Goal: Obtain resource: Download file/media

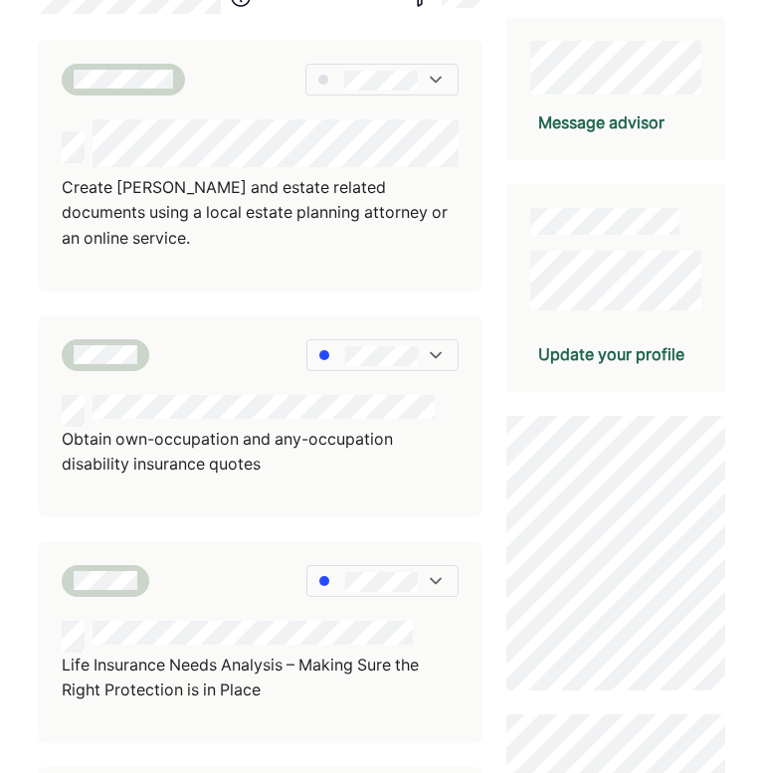
scroll to position [409, 0]
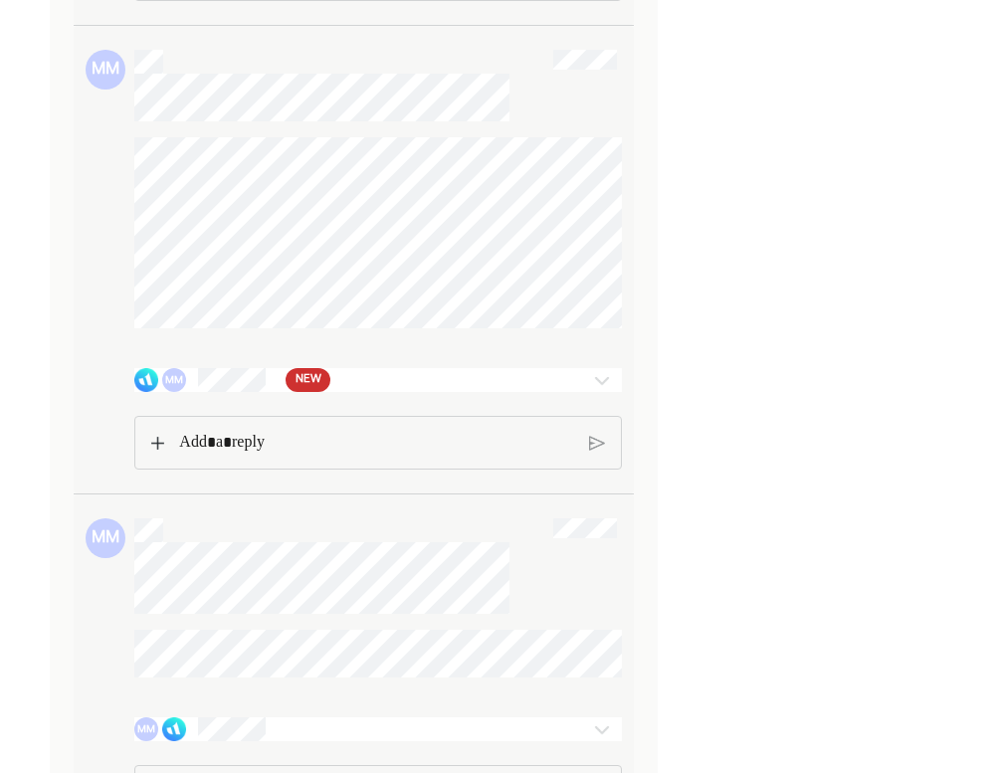
scroll to position [1638, 0]
click at [526, 390] on div "MM NEW" at bounding box center [338, 378] width 408 height 24
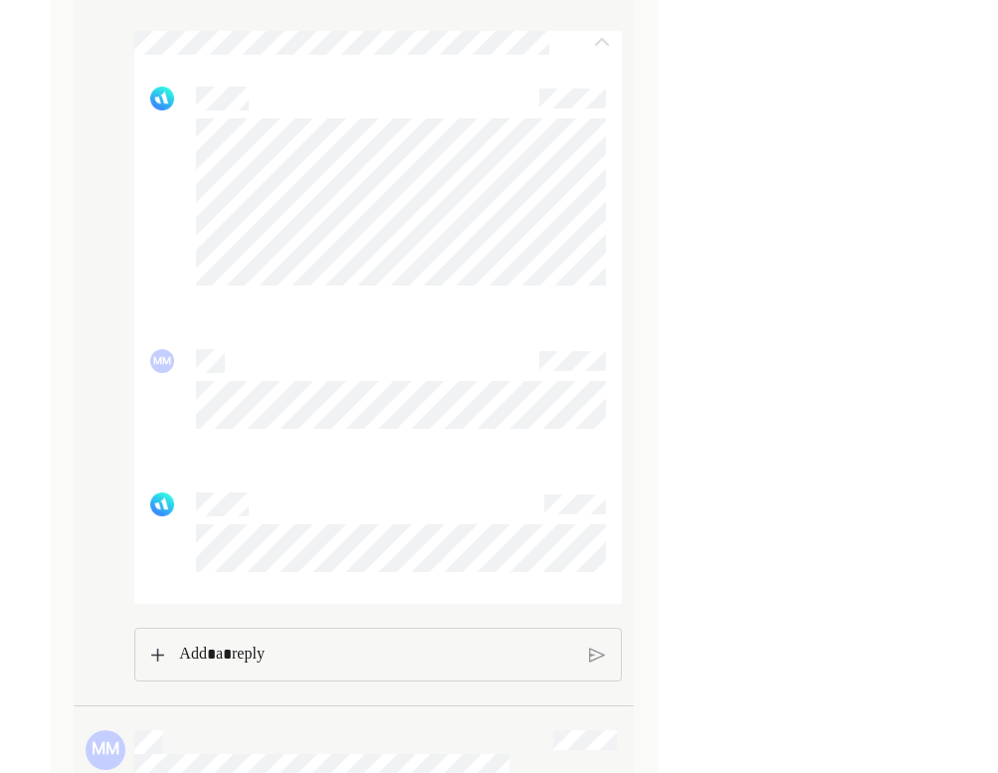
scroll to position [1974, 0]
click at [410, 666] on p "Rich Text Editor. Editing area: main" at bounding box center [376, 653] width 394 height 26
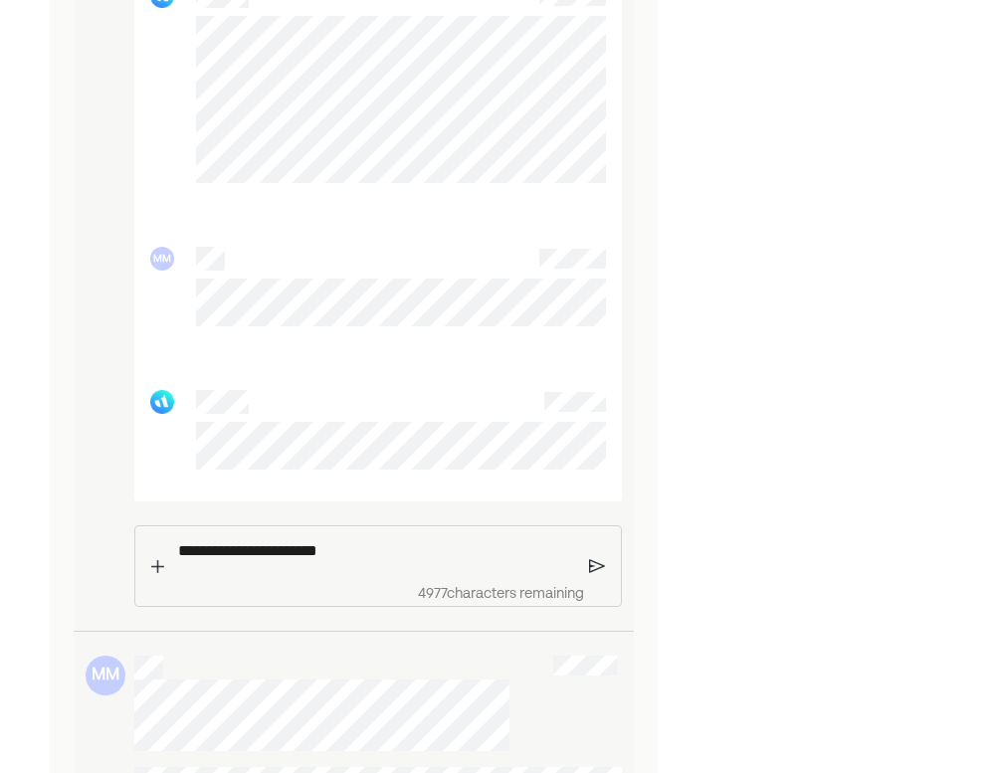
scroll to position [2094, 0]
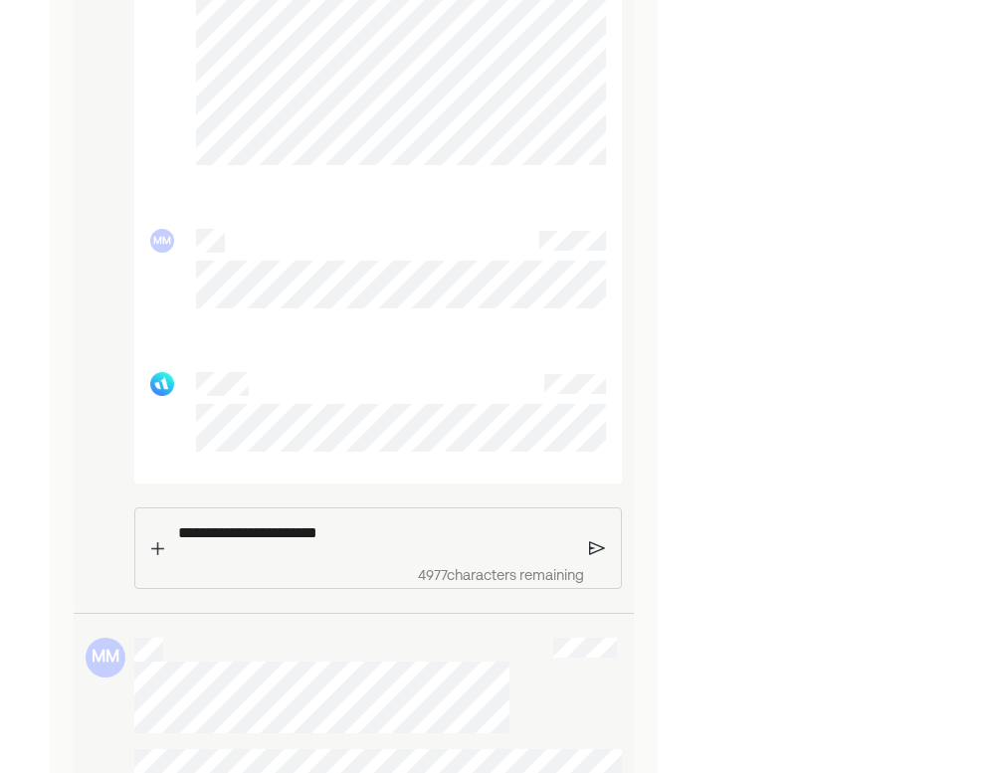
click at [595, 557] on img at bounding box center [597, 548] width 17 height 18
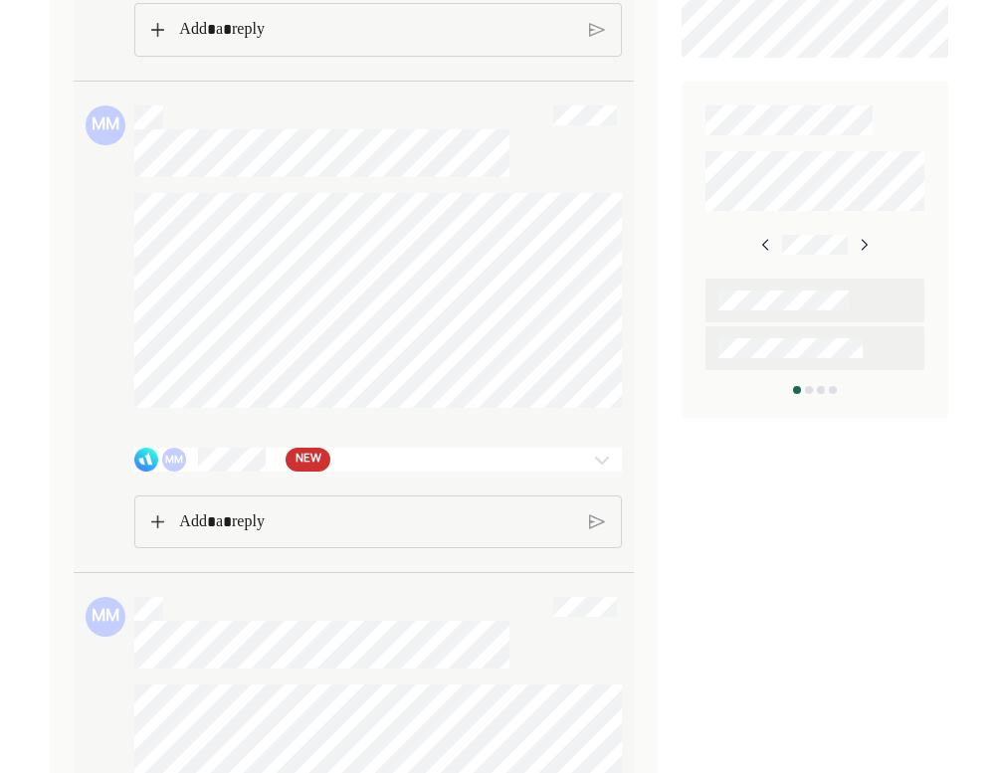
scroll to position [1087, 0]
click at [582, 473] on div at bounding box center [602, 462] width 40 height 24
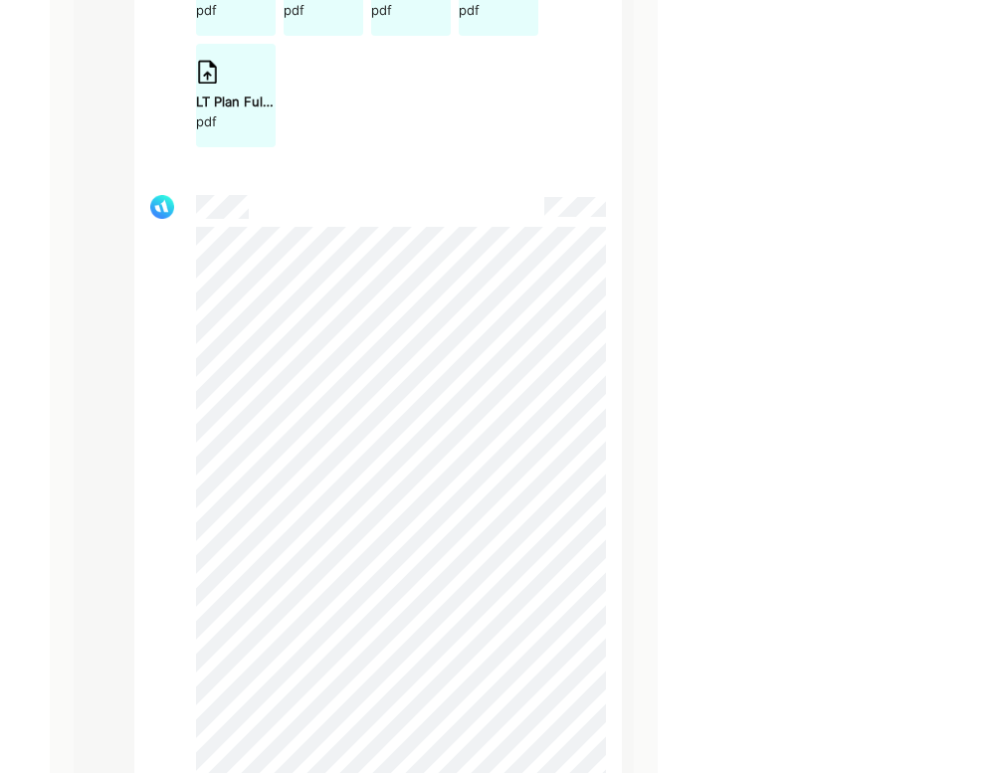
scroll to position [2950, 0]
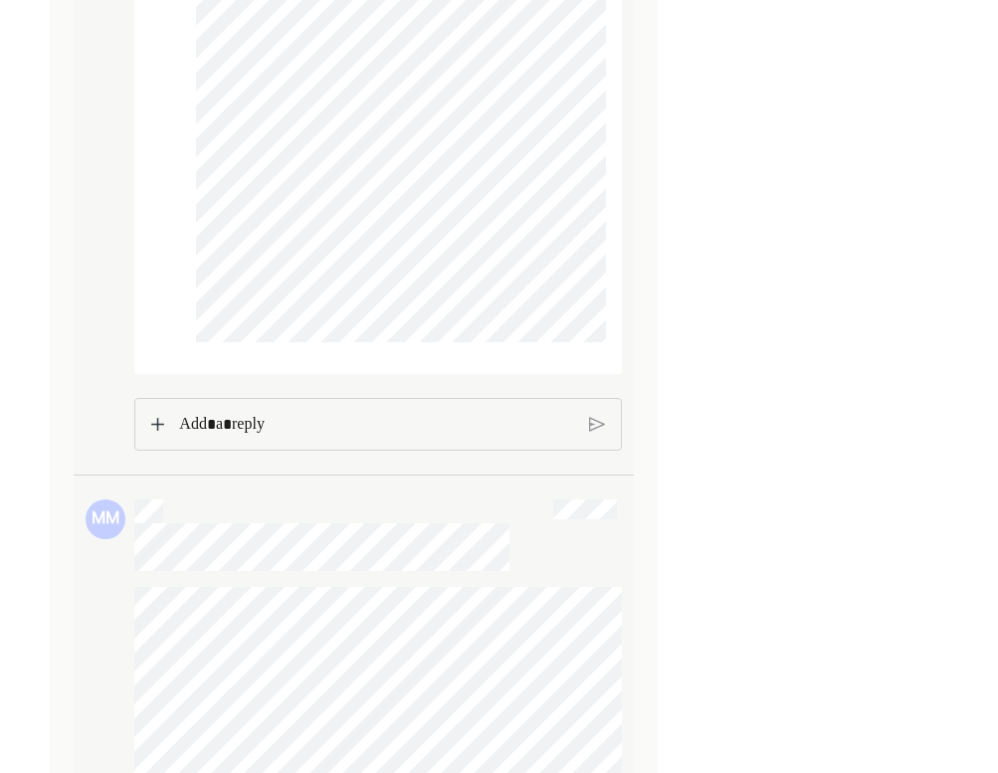
scroll to position [4184, 0]
click at [456, 440] on p "Rich Text Editor. Editing area: main" at bounding box center [376, 427] width 394 height 26
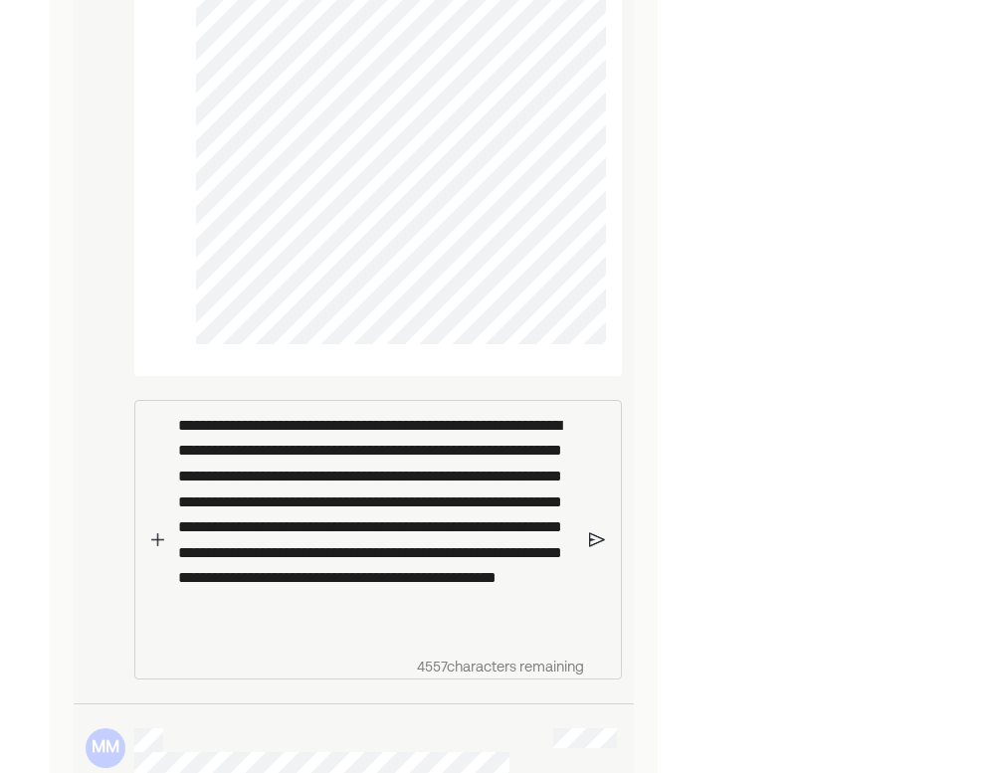
click at [245, 635] on p "**********" at bounding box center [376, 525] width 396 height 224
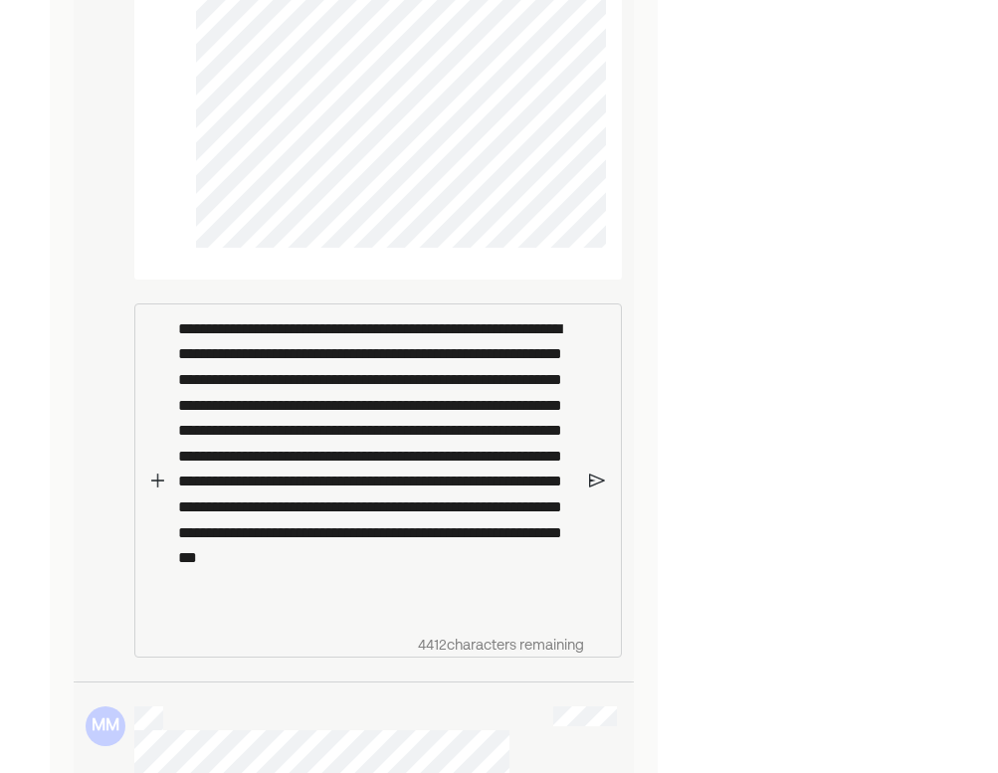
scroll to position [4322, 0]
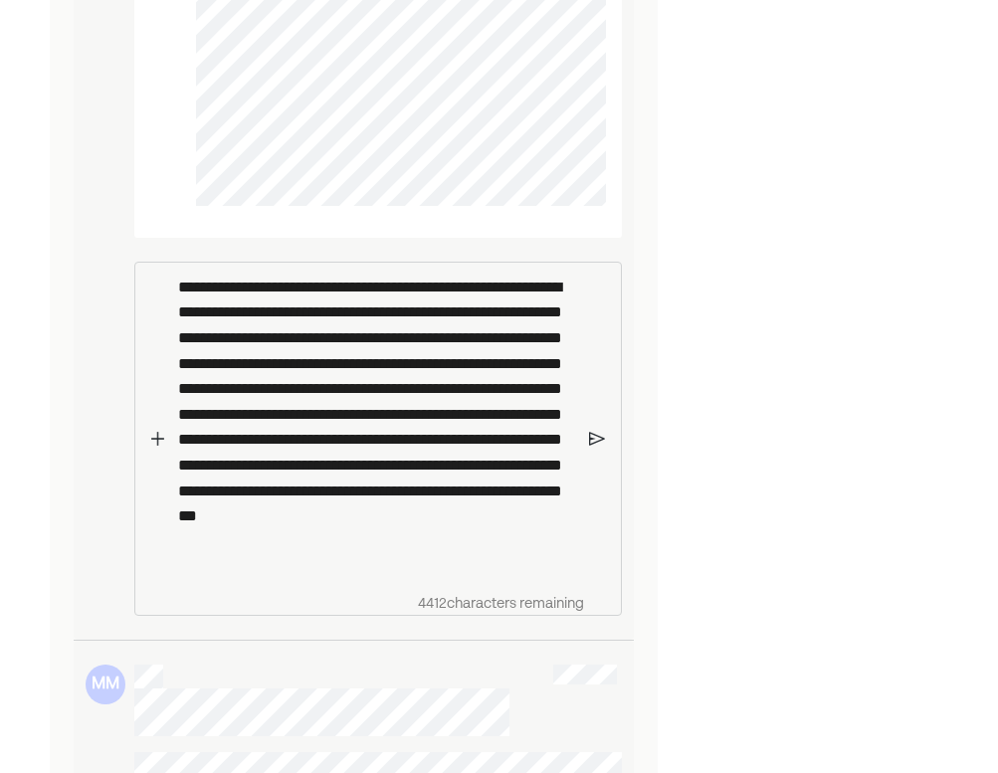
click at [463, 536] on p "**********" at bounding box center [376, 423] width 396 height 298
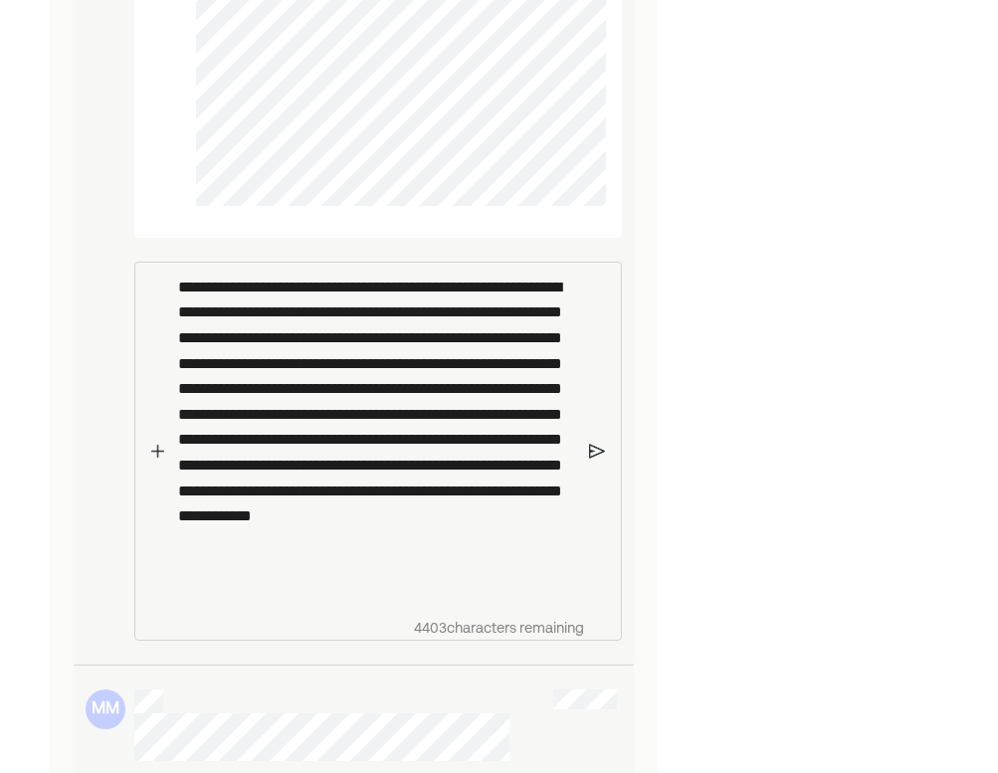
click at [366, 598] on p "**********" at bounding box center [376, 435] width 396 height 323
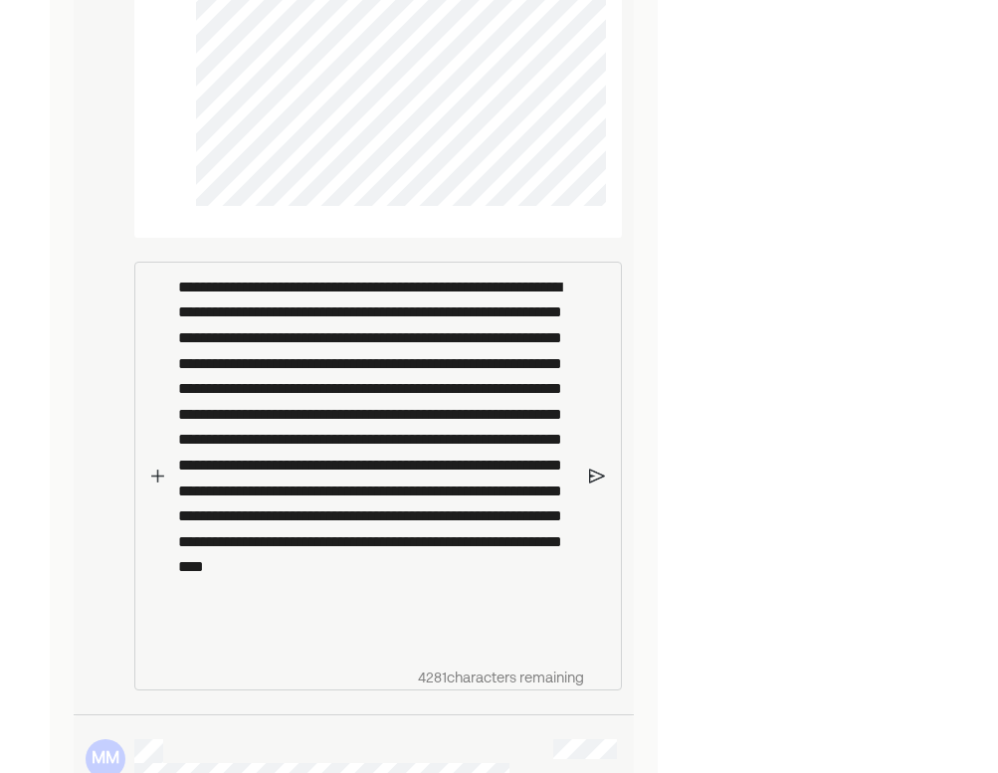
click at [601, 484] on img at bounding box center [597, 475] width 17 height 18
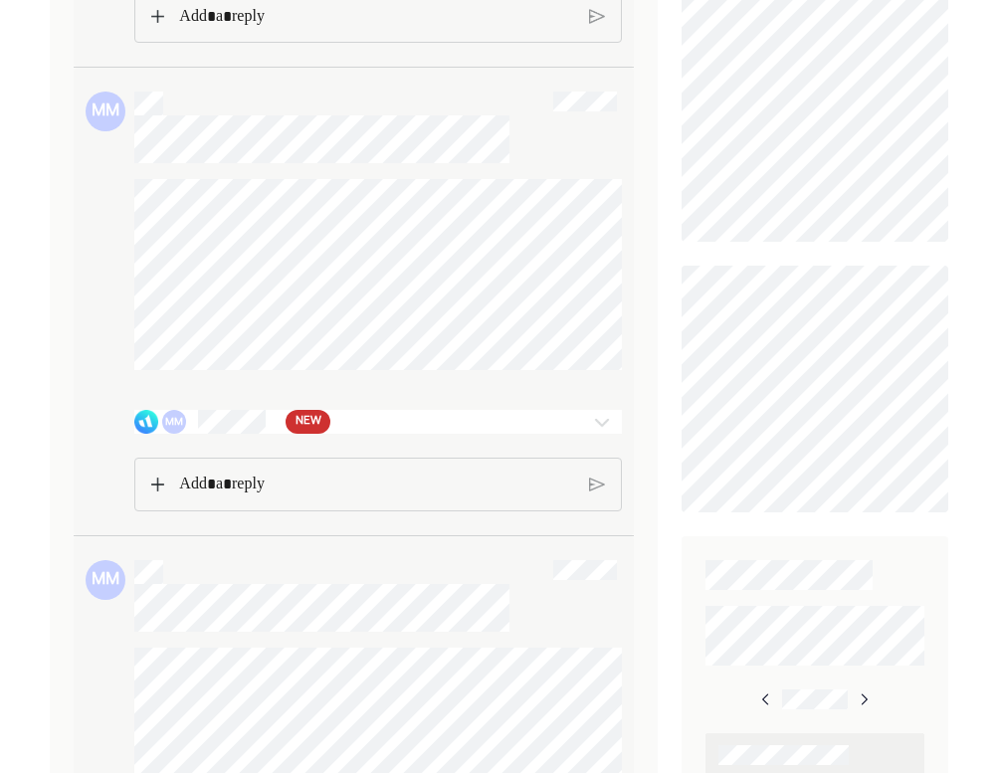
scroll to position [628, 0]
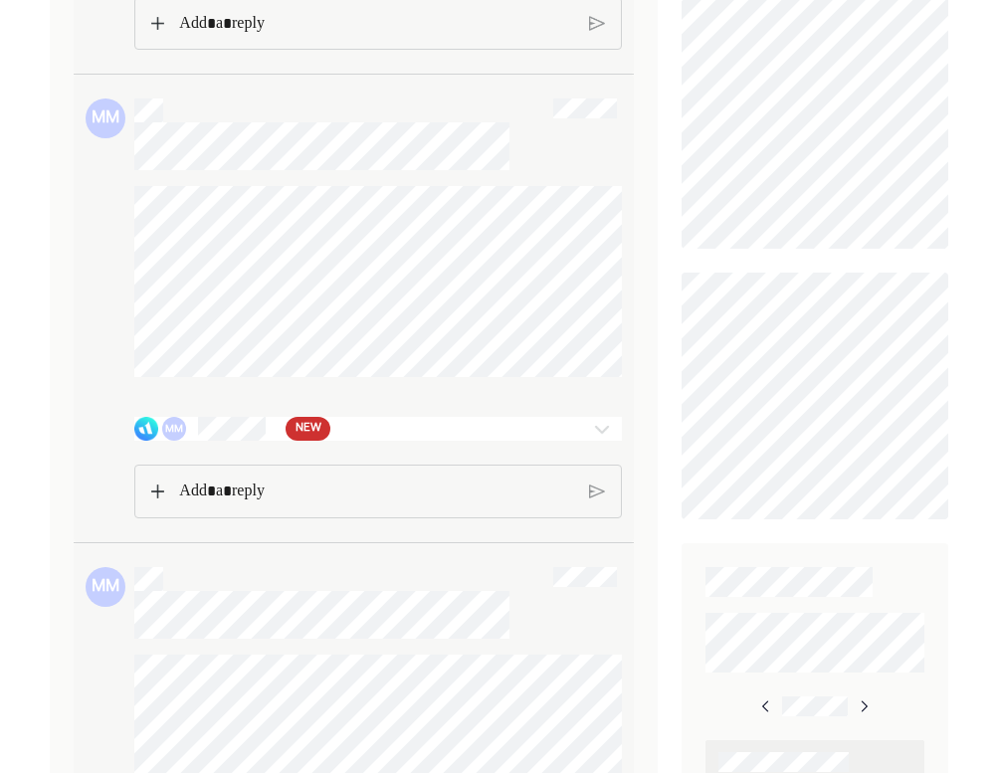
click at [590, 441] on img at bounding box center [602, 429] width 24 height 24
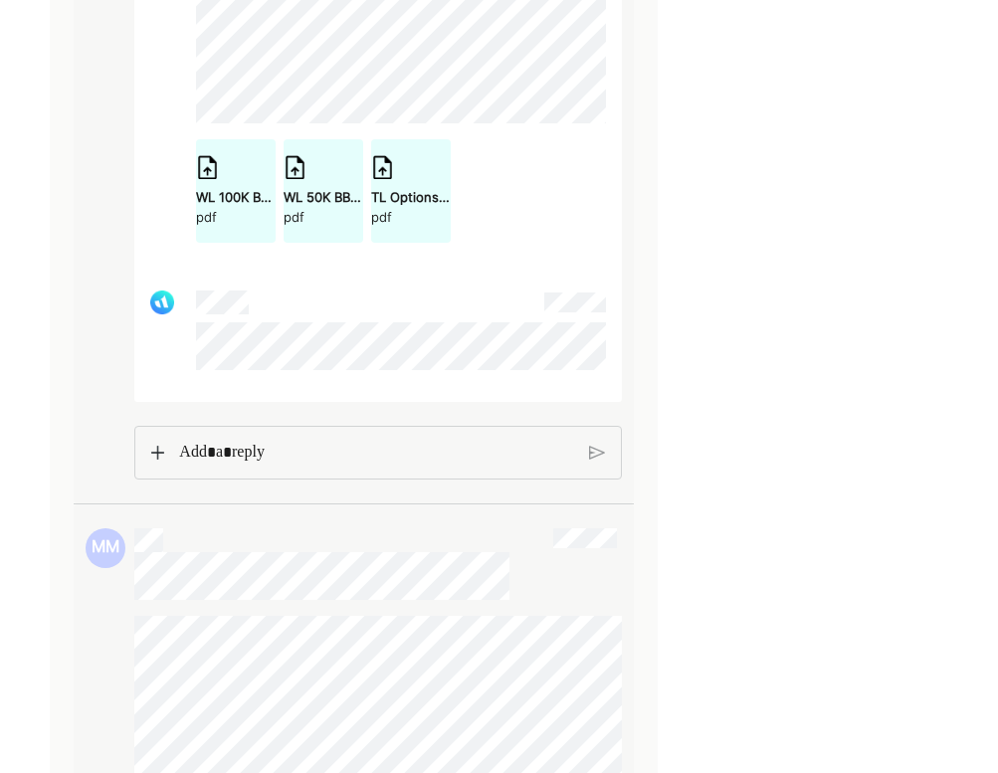
scroll to position [1991, 0]
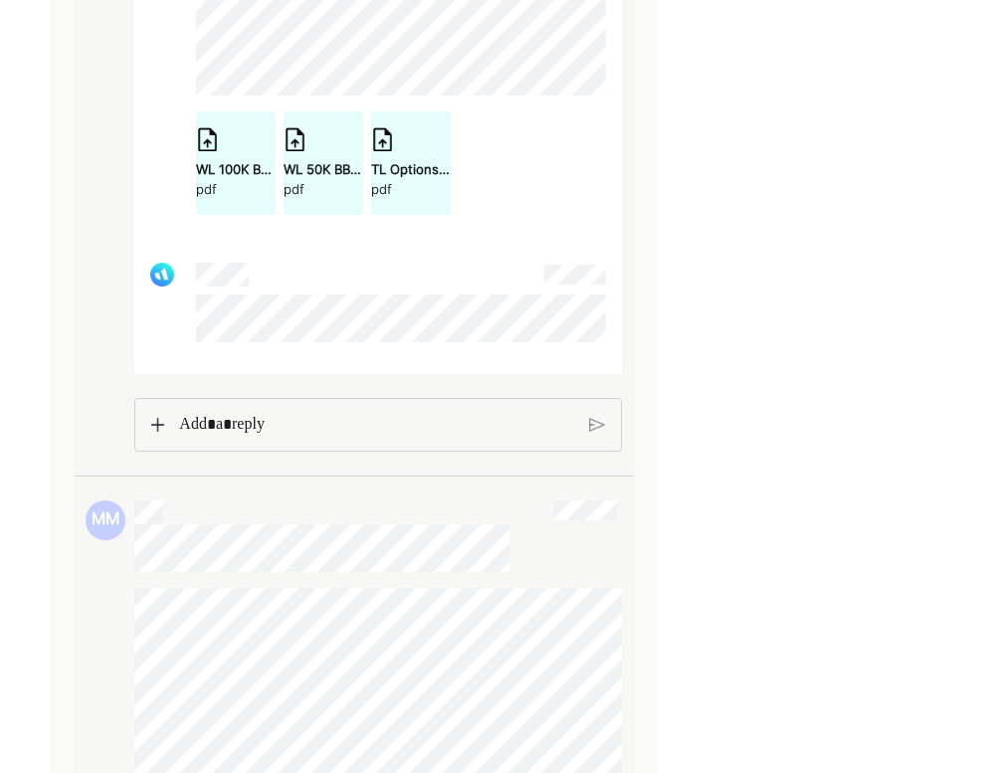
click at [375, 430] on p "Rich Text Editor. Editing area: main" at bounding box center [376, 425] width 394 height 26
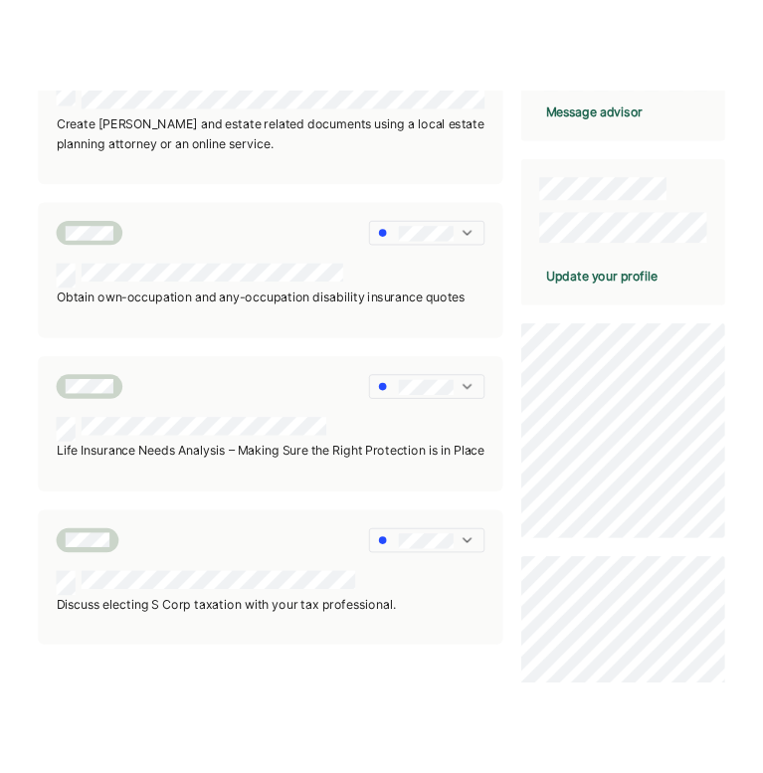
scroll to position [557, 0]
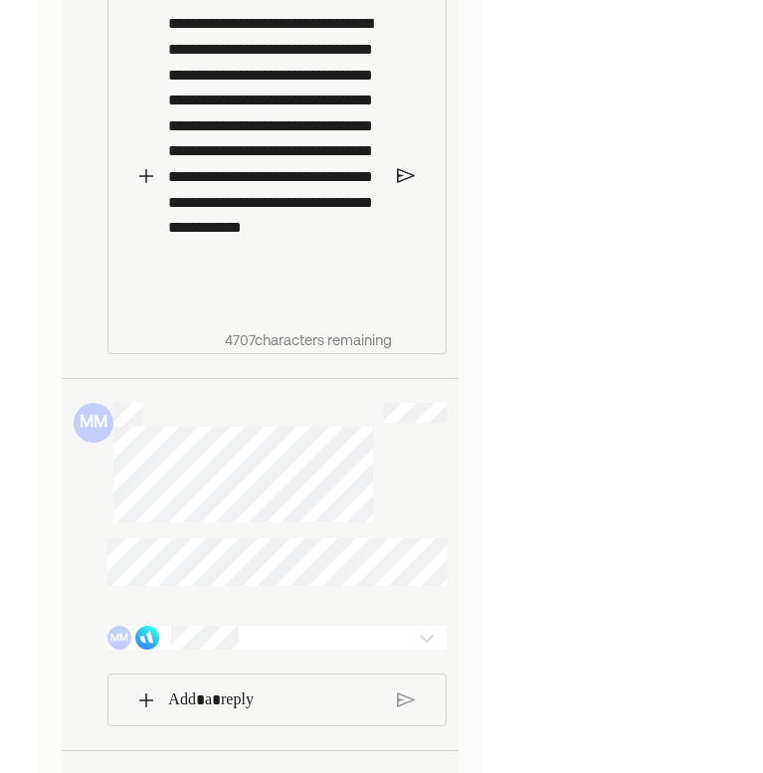
scroll to position [2371, 0]
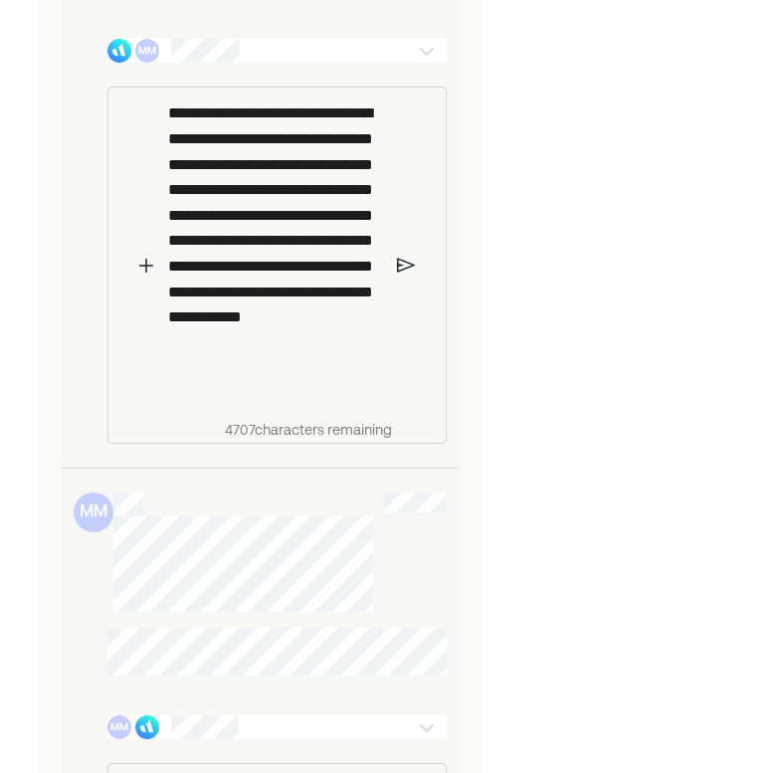
click at [307, 412] on div "**********" at bounding box center [275, 250] width 235 height 324
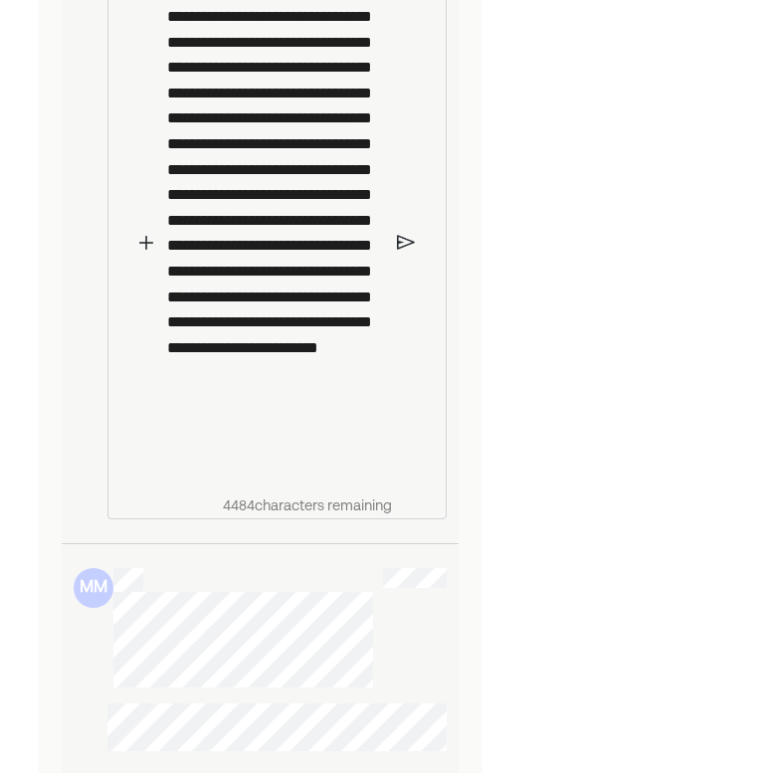
scroll to position [2493, 0]
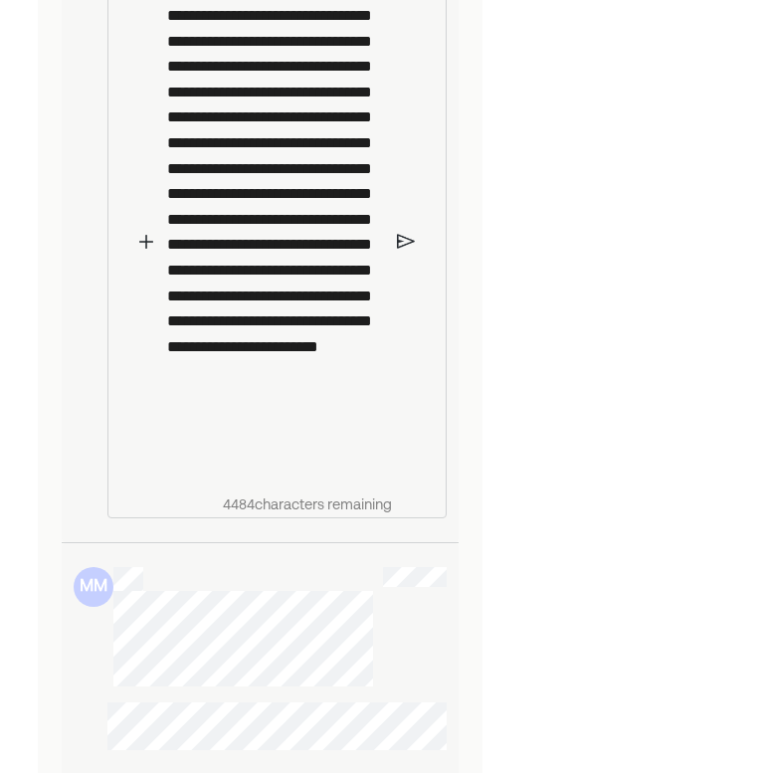
click at [332, 474] on p "**********" at bounding box center [274, 225] width 215 height 497
click at [377, 474] on p "**********" at bounding box center [274, 225] width 215 height 497
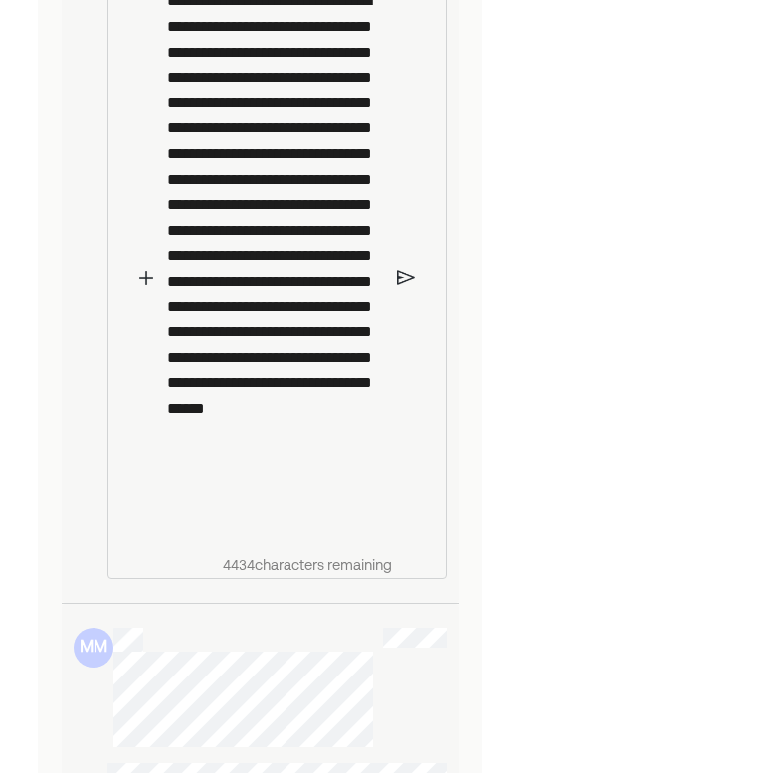
scroll to position [2480, 0]
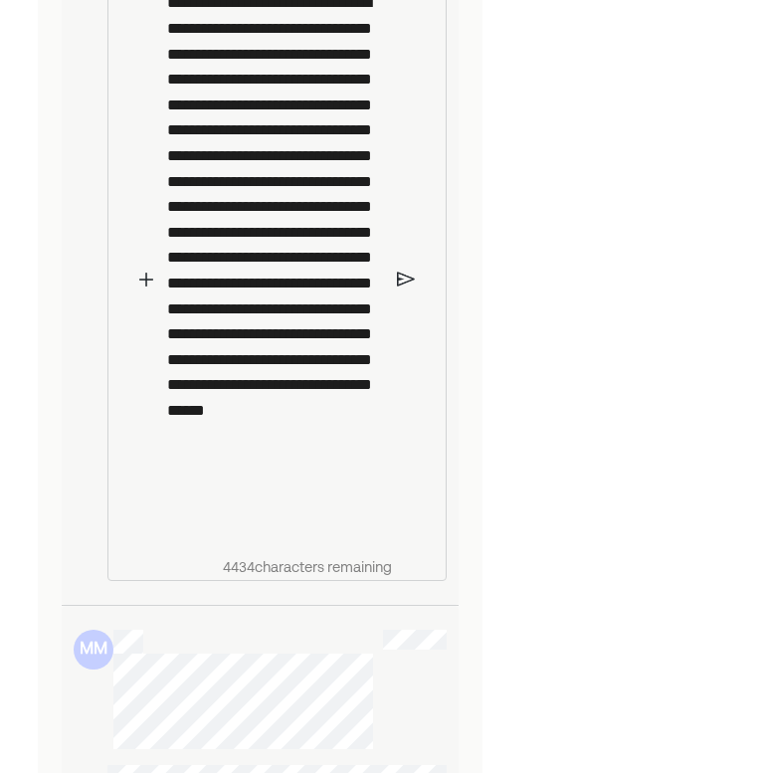
click at [224, 197] on p "**********" at bounding box center [274, 263] width 215 height 547
click at [402, 288] on img at bounding box center [406, 280] width 18 height 18
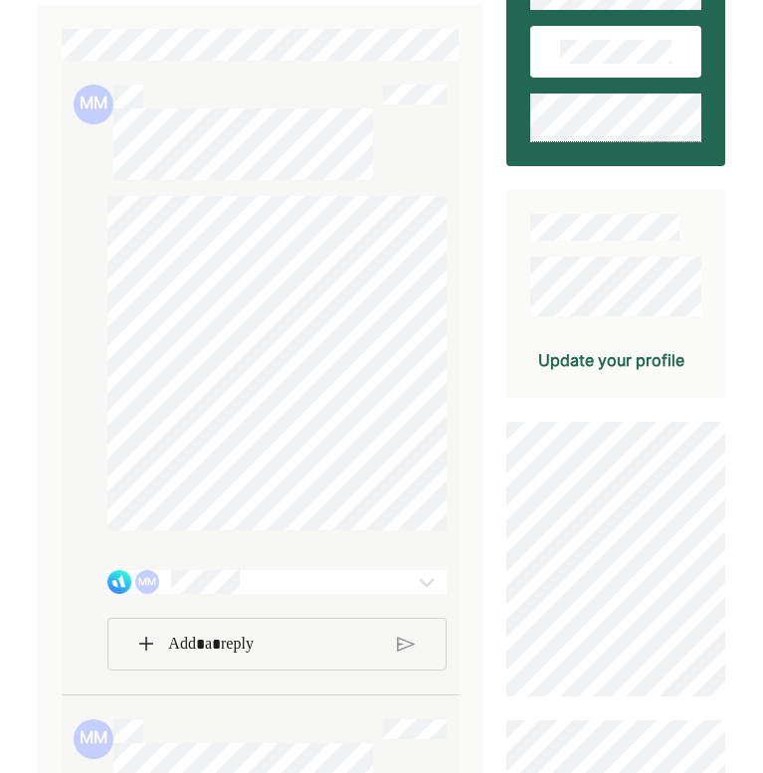
scroll to position [205, 0]
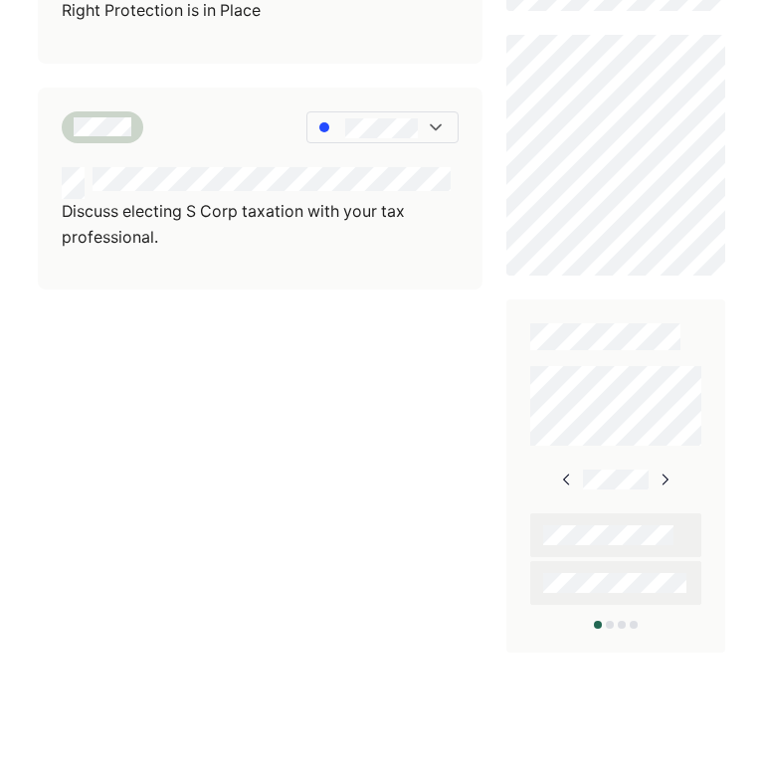
scroll to position [1057, 0]
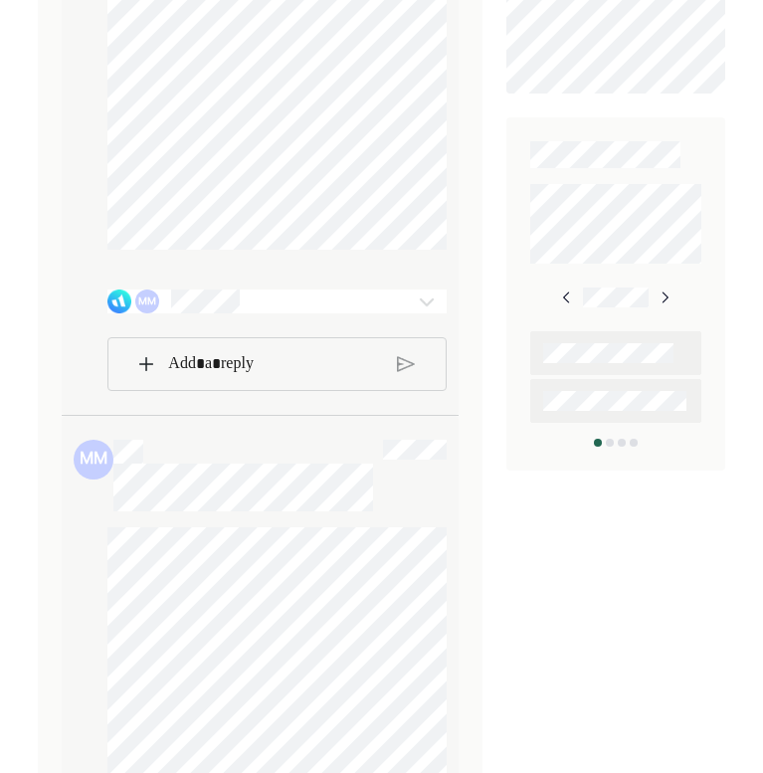
scroll to position [1104, 0]
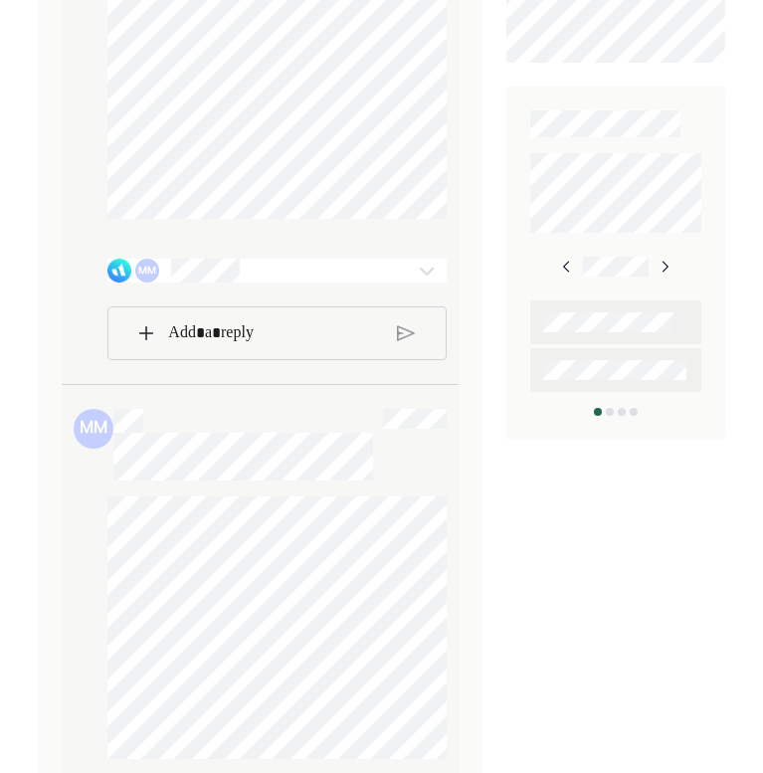
click at [396, 282] on div "MM" at bounding box center [276, 271] width 339 height 24
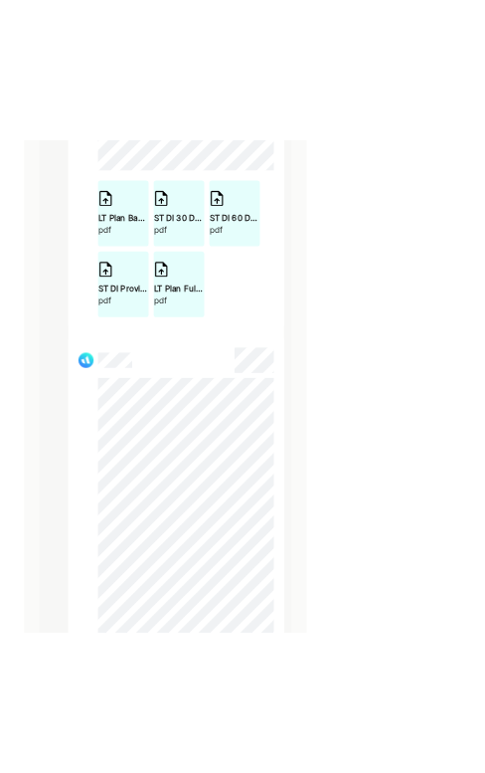
scroll to position [3219, 0]
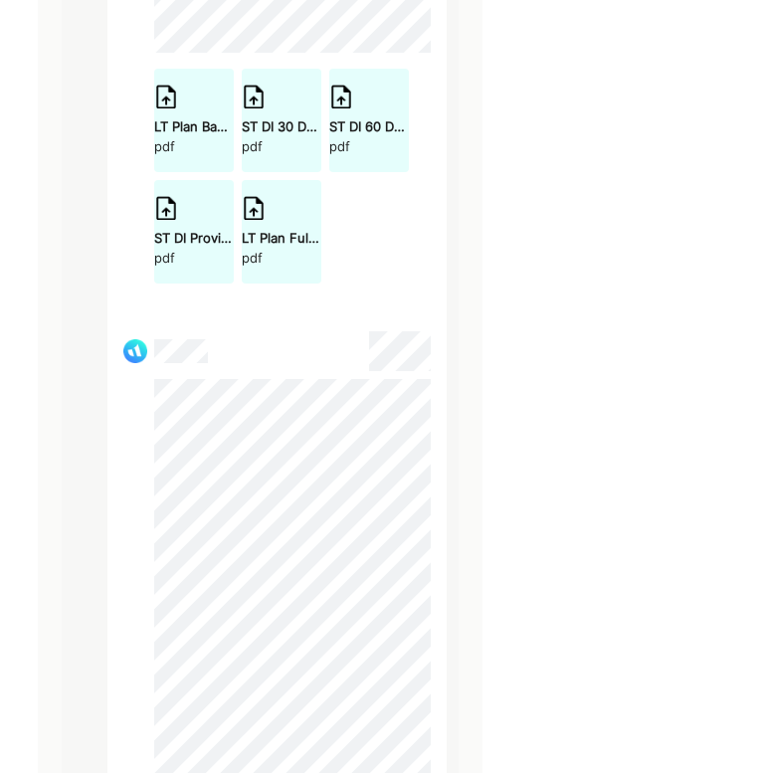
click at [277, 248] on div "LT Plan Full Coverage Quote MM.pdf" at bounding box center [282, 238] width 80 height 20
click at [189, 138] on div "LT Plan Basic Coverage Quote MM.pdf pdf" at bounding box center [194, 121] width 80 height 72
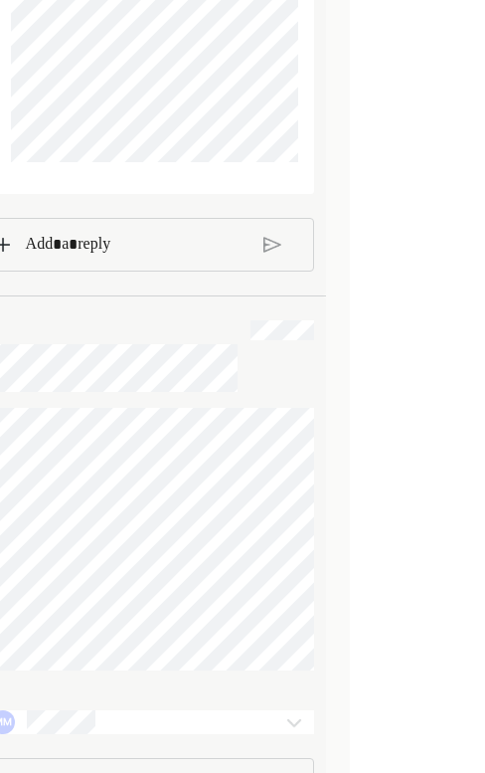
scroll to position [5751, 0]
click at [115, 258] on p "Rich Text Editor. Editing area: main" at bounding box center [137, 245] width 223 height 26
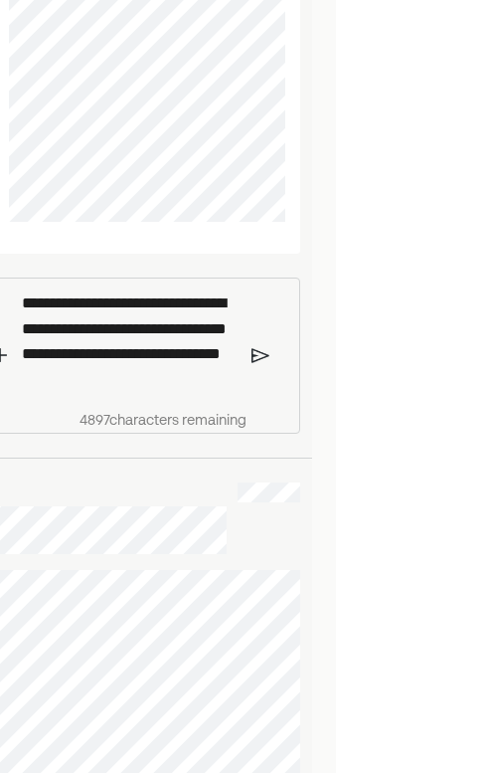
scroll to position [6022, 17]
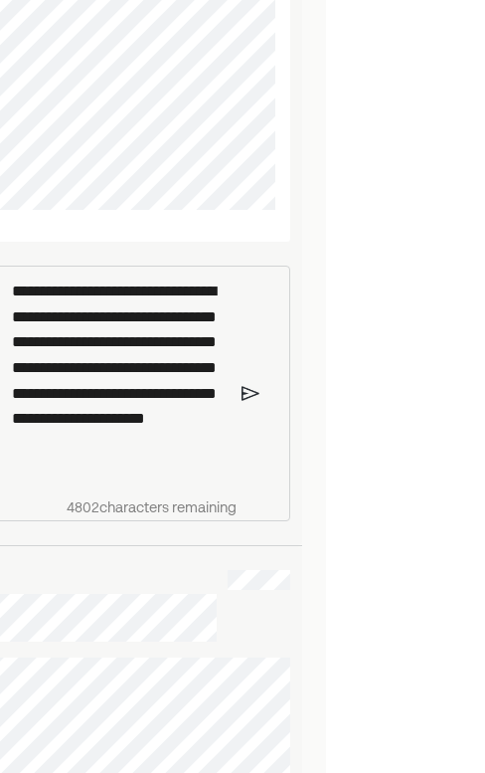
click at [253, 402] on img at bounding box center [251, 393] width 18 height 18
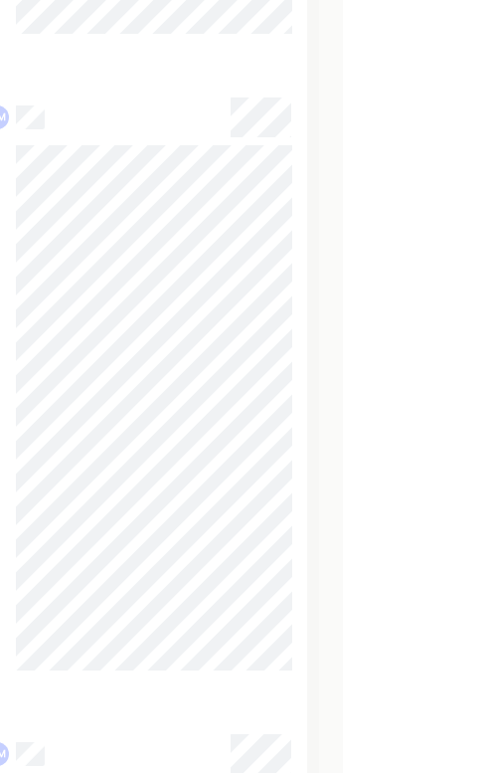
scroll to position [5548, 0]
